Goal: Check status

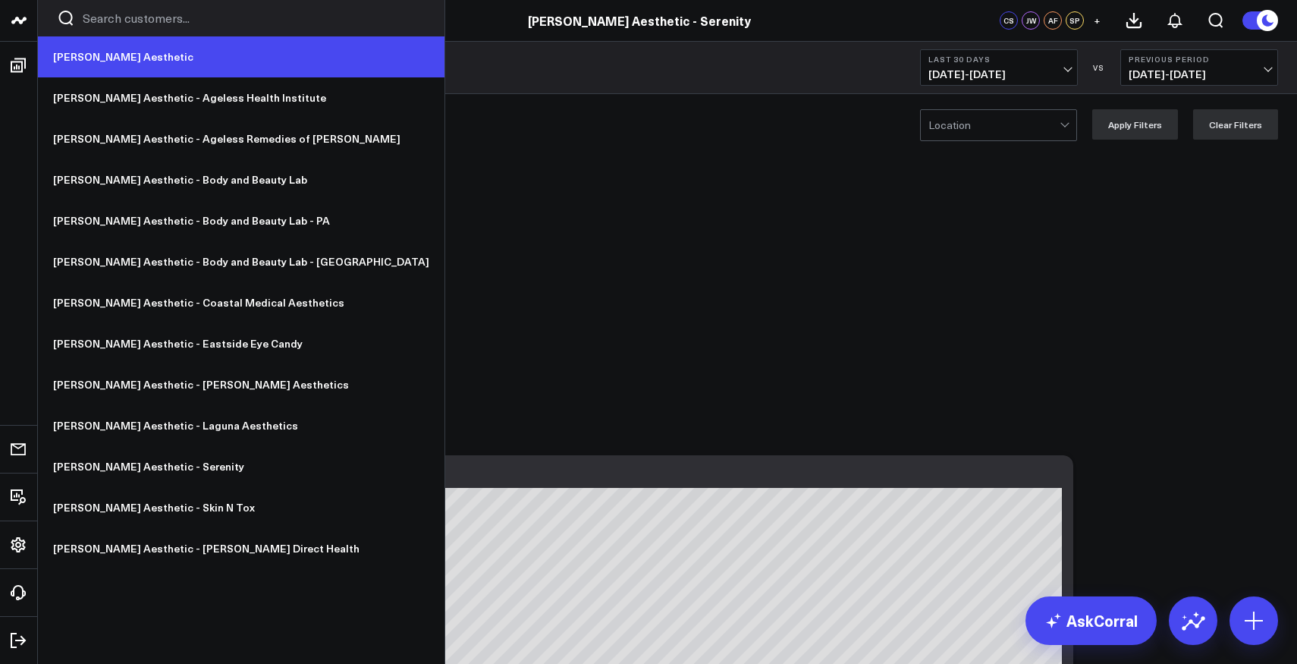
click at [75, 56] on link "[PERSON_NAME] Aesthetic" at bounding box center [241, 56] width 407 height 41
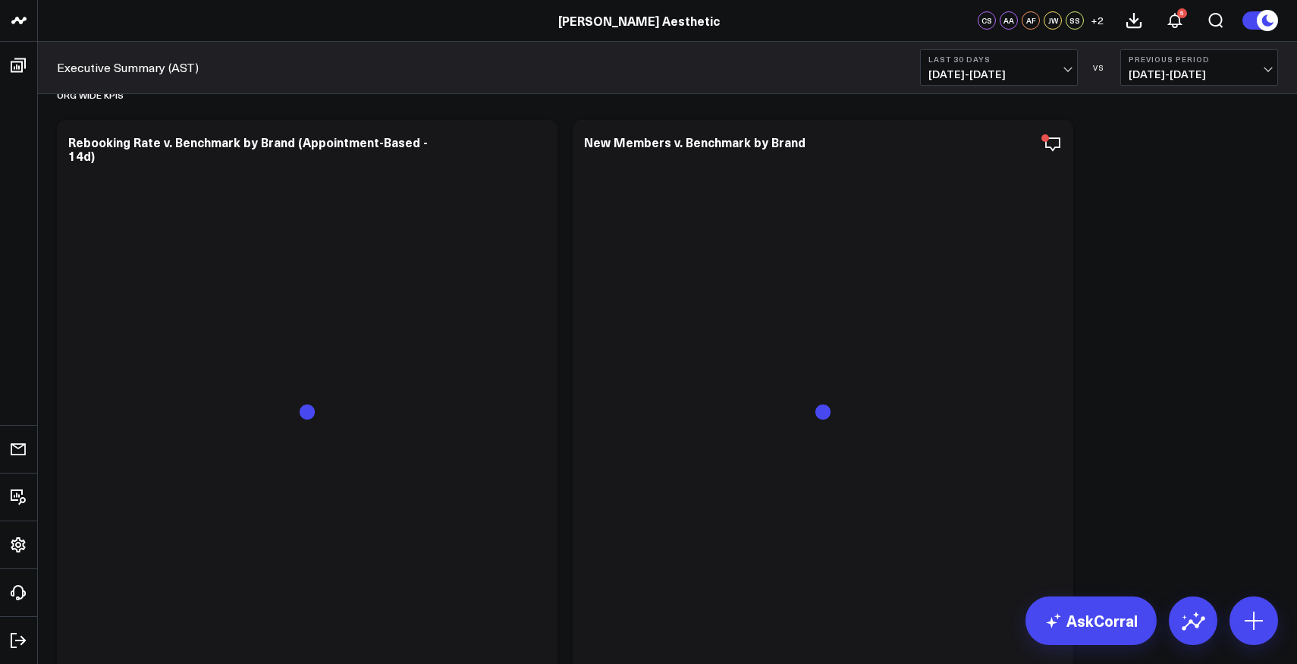
scroll to position [1877, 0]
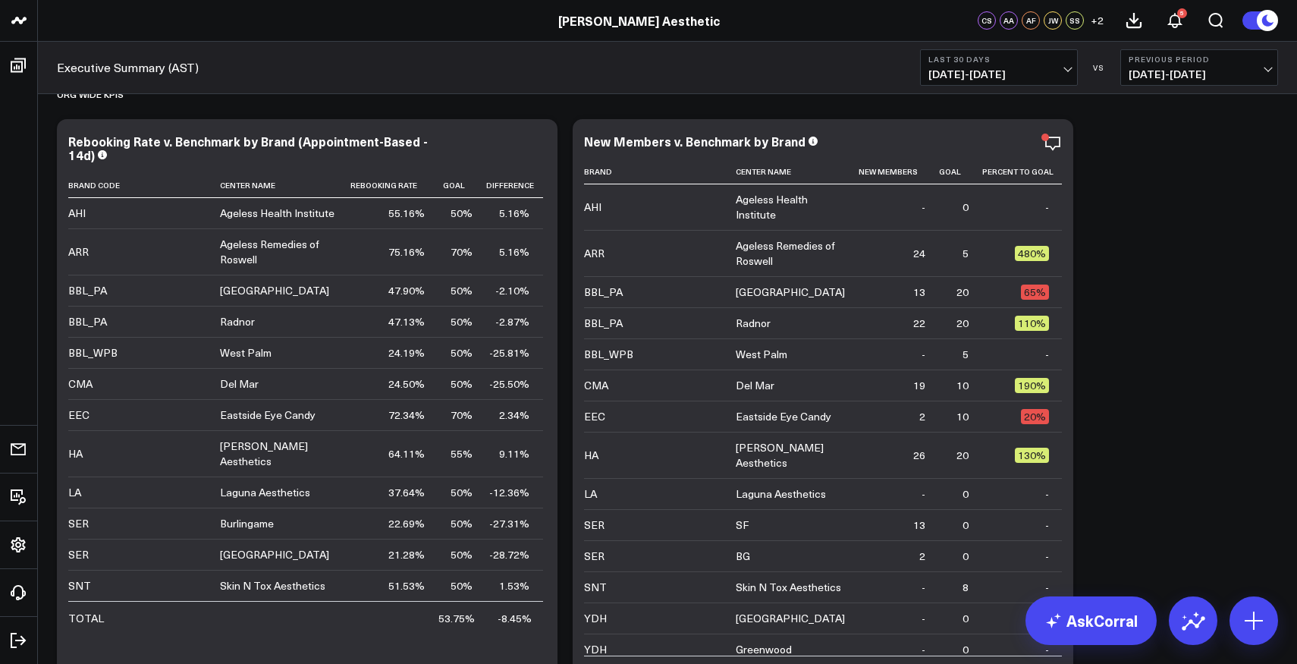
click at [979, 71] on span "09/02/25 - 10/01/25" at bounding box center [999, 74] width 141 height 12
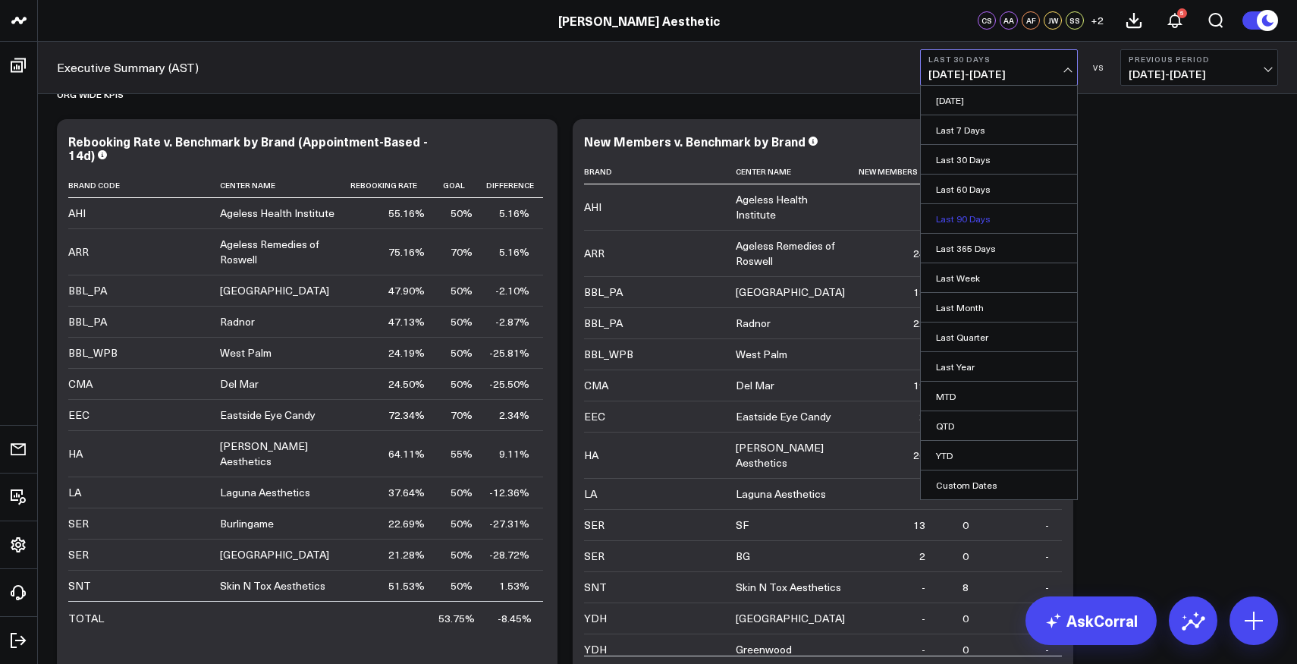
click at [985, 220] on link "Last 90 Days" at bounding box center [999, 218] width 156 height 29
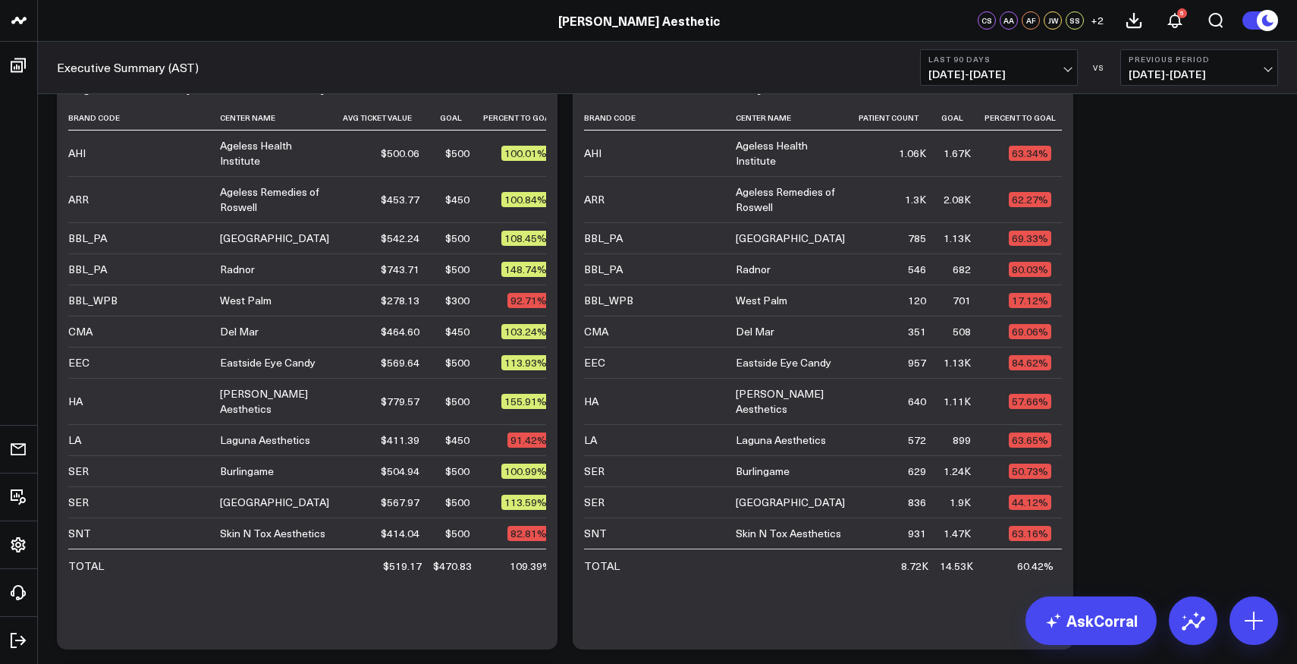
scroll to position [3733, 0]
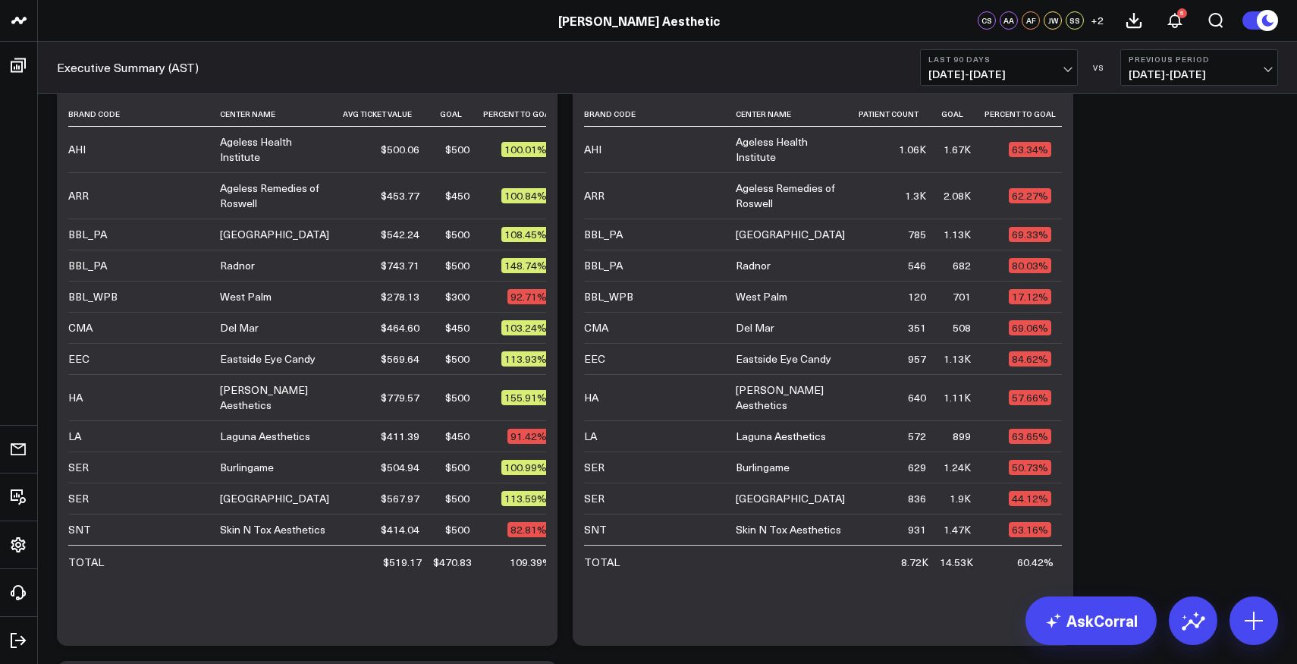
click at [1048, 65] on button "Last 90 Days 07/04/25 - 10/01/25" at bounding box center [999, 67] width 158 height 36
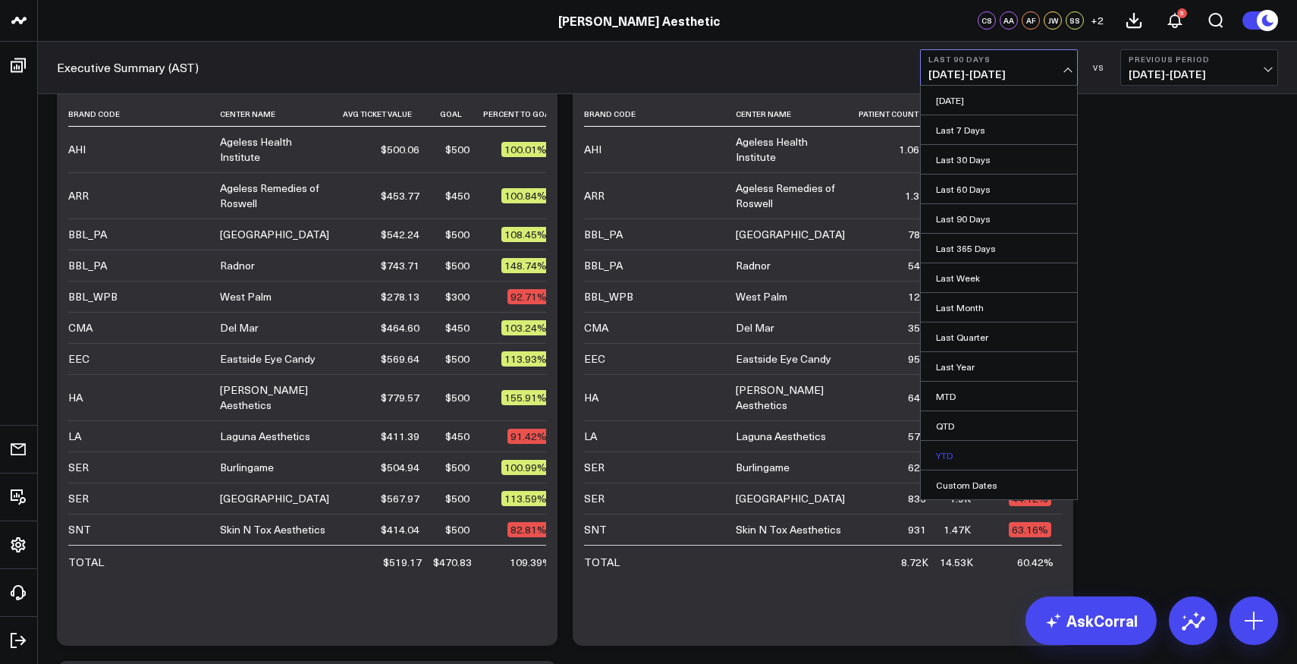
click at [991, 456] on link "YTD" at bounding box center [999, 455] width 156 height 29
